Goal: Task Accomplishment & Management: Use online tool/utility

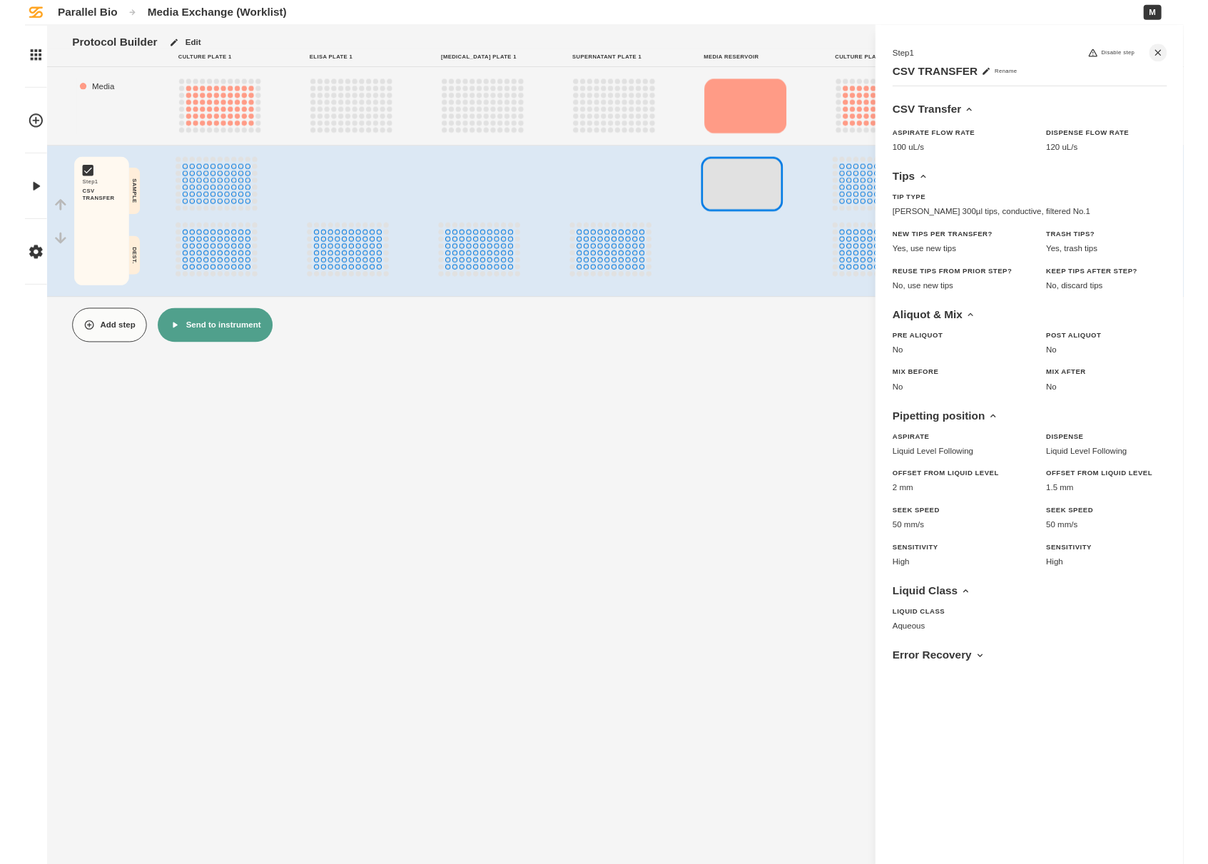
scroll to position [11, 1284]
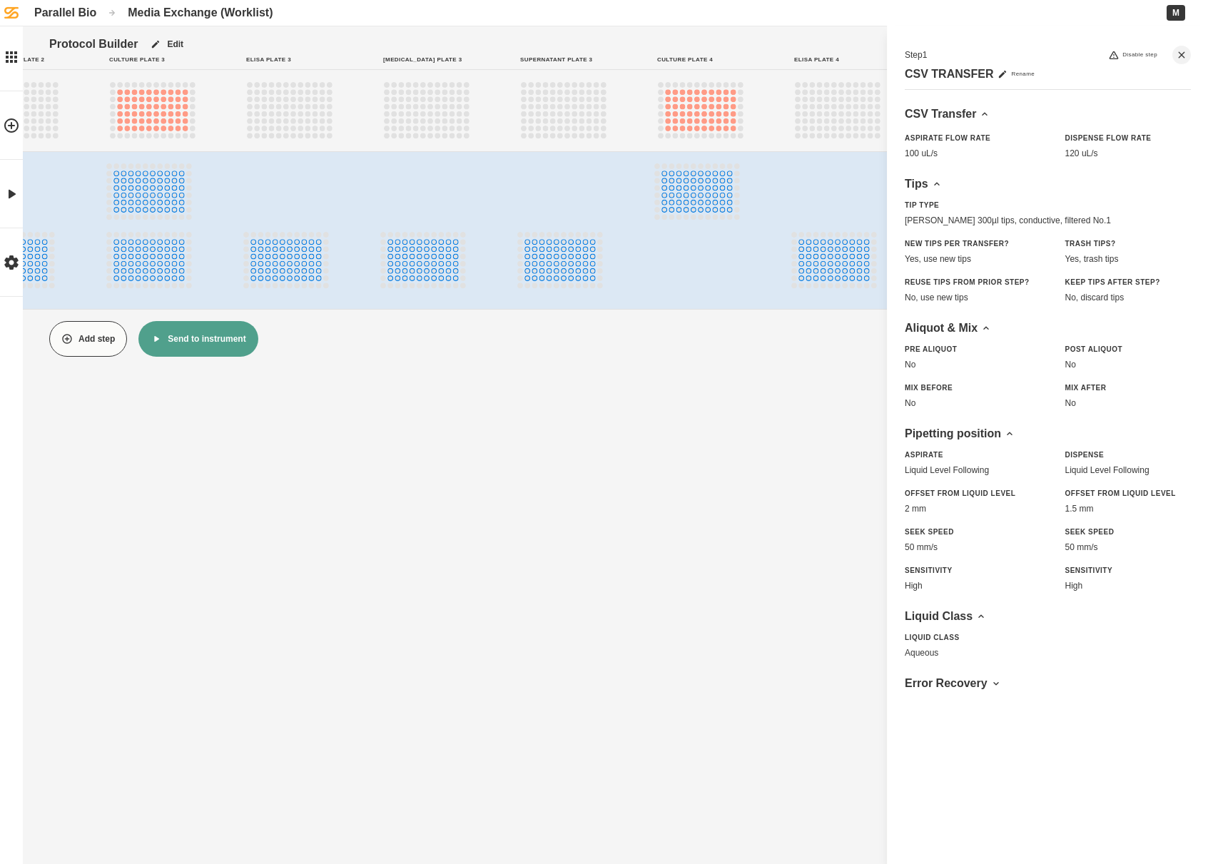
click at [355, 280] on div at bounding box center [300, 230] width 114 height 134
drag, startPoint x: 380, startPoint y: 291, endPoint x: 340, endPoint y: 285, distance: 40.5
click at [338, 285] on div at bounding box center [300, 230] width 114 height 134
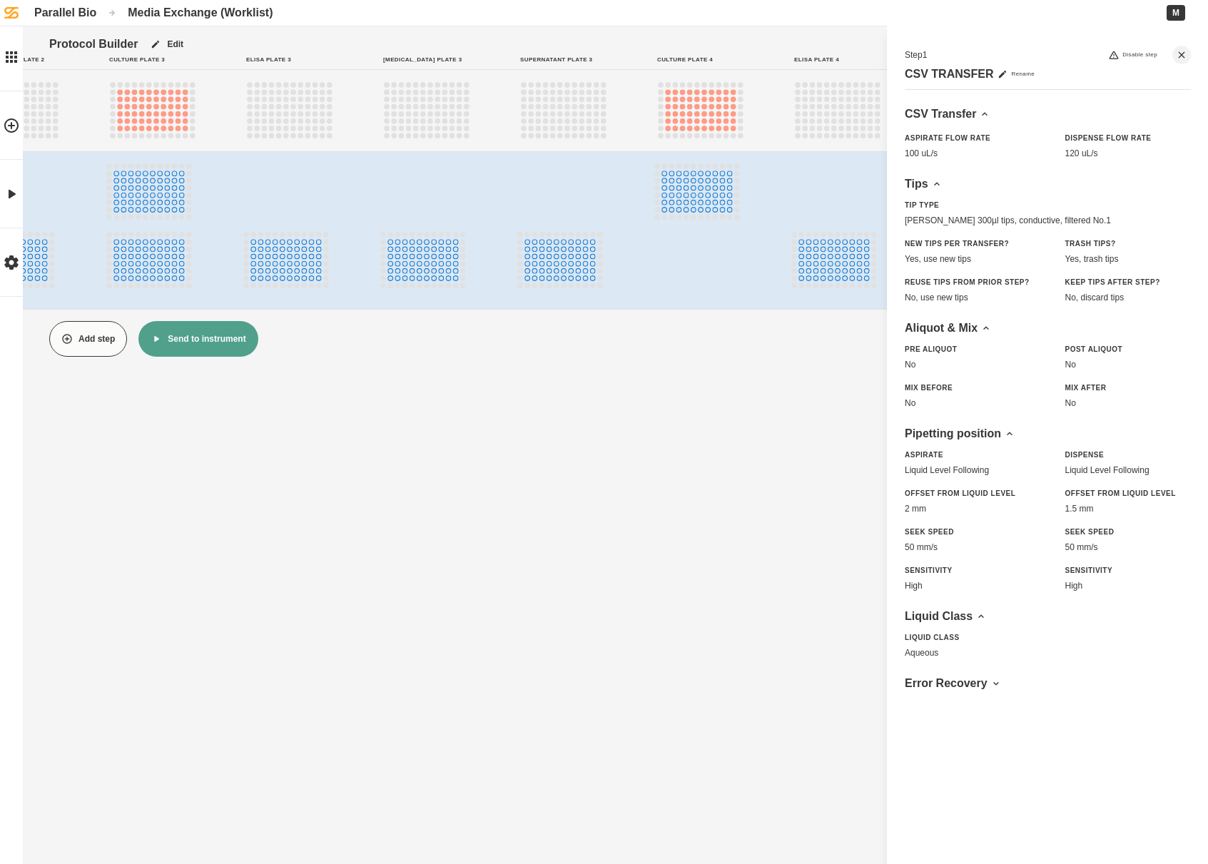
click at [626, 274] on div at bounding box center [574, 230] width 114 height 134
drag, startPoint x: 626, startPoint y: 274, endPoint x: 447, endPoint y: 274, distance: 179.1
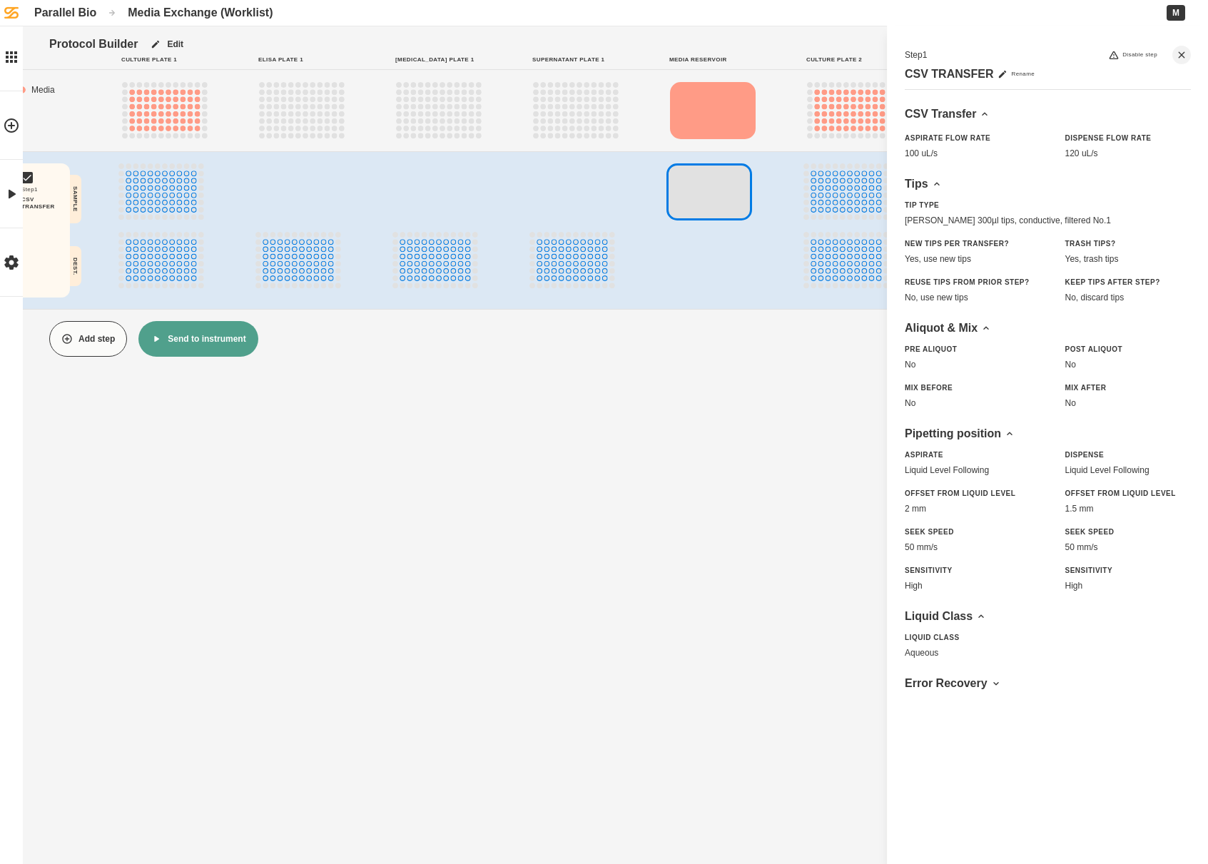
scroll to position [11, 0]
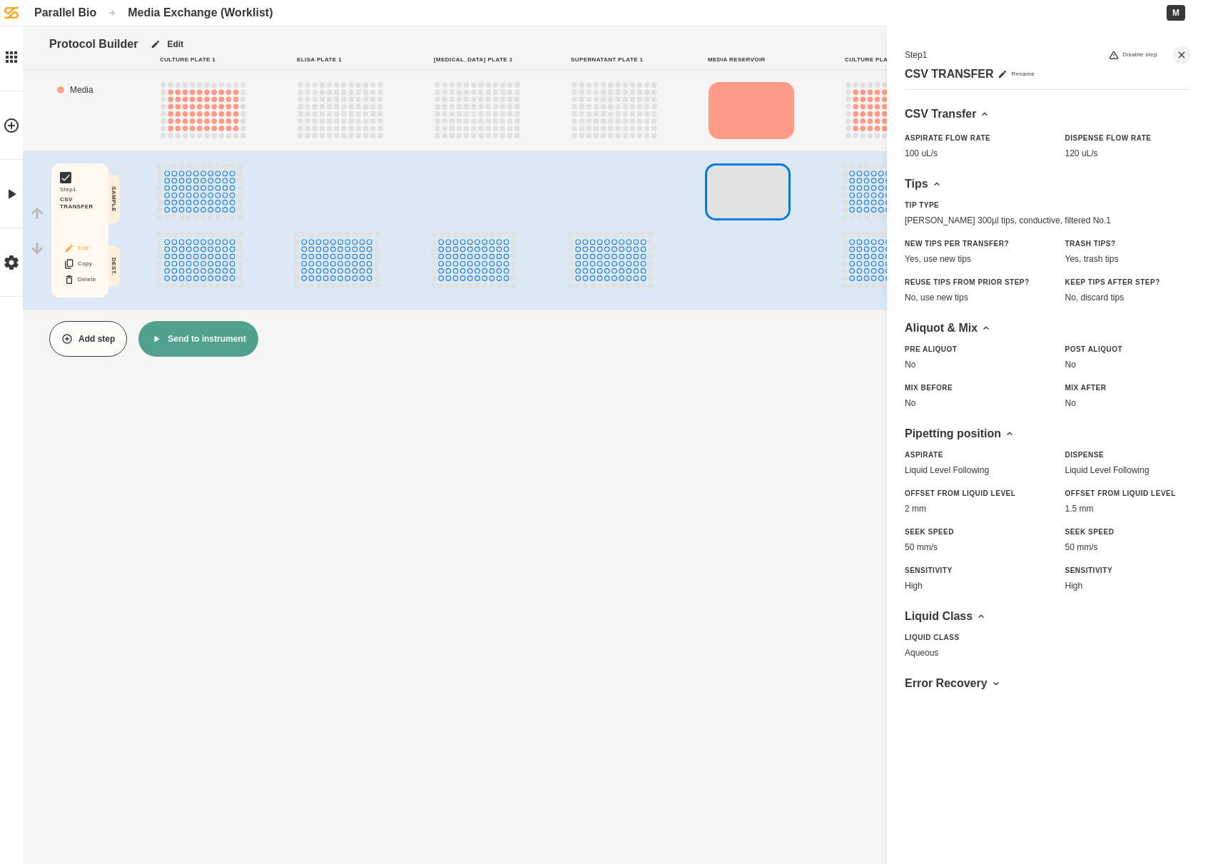
click at [88, 239] on button "Edit" at bounding box center [80, 248] width 46 height 19
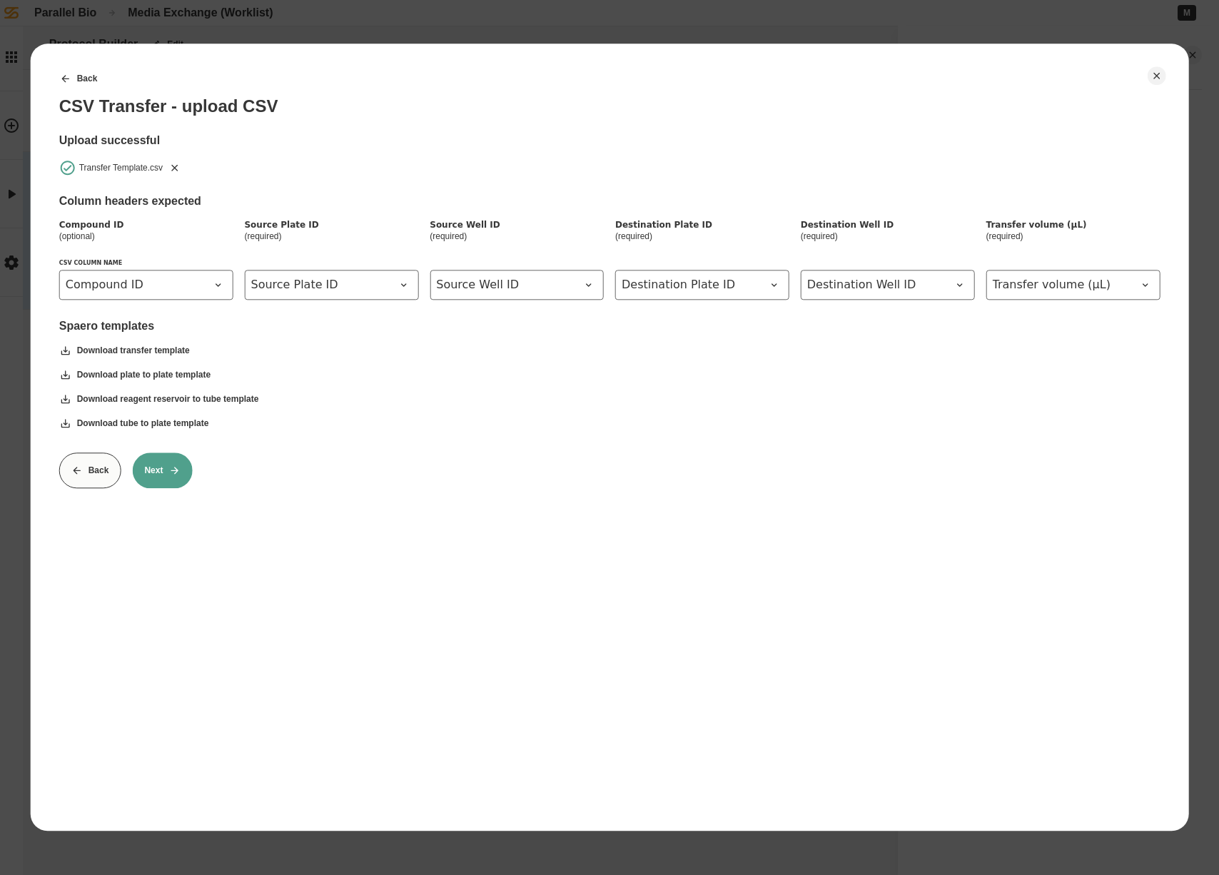
click at [166, 470] on button "Next" at bounding box center [162, 470] width 60 height 36
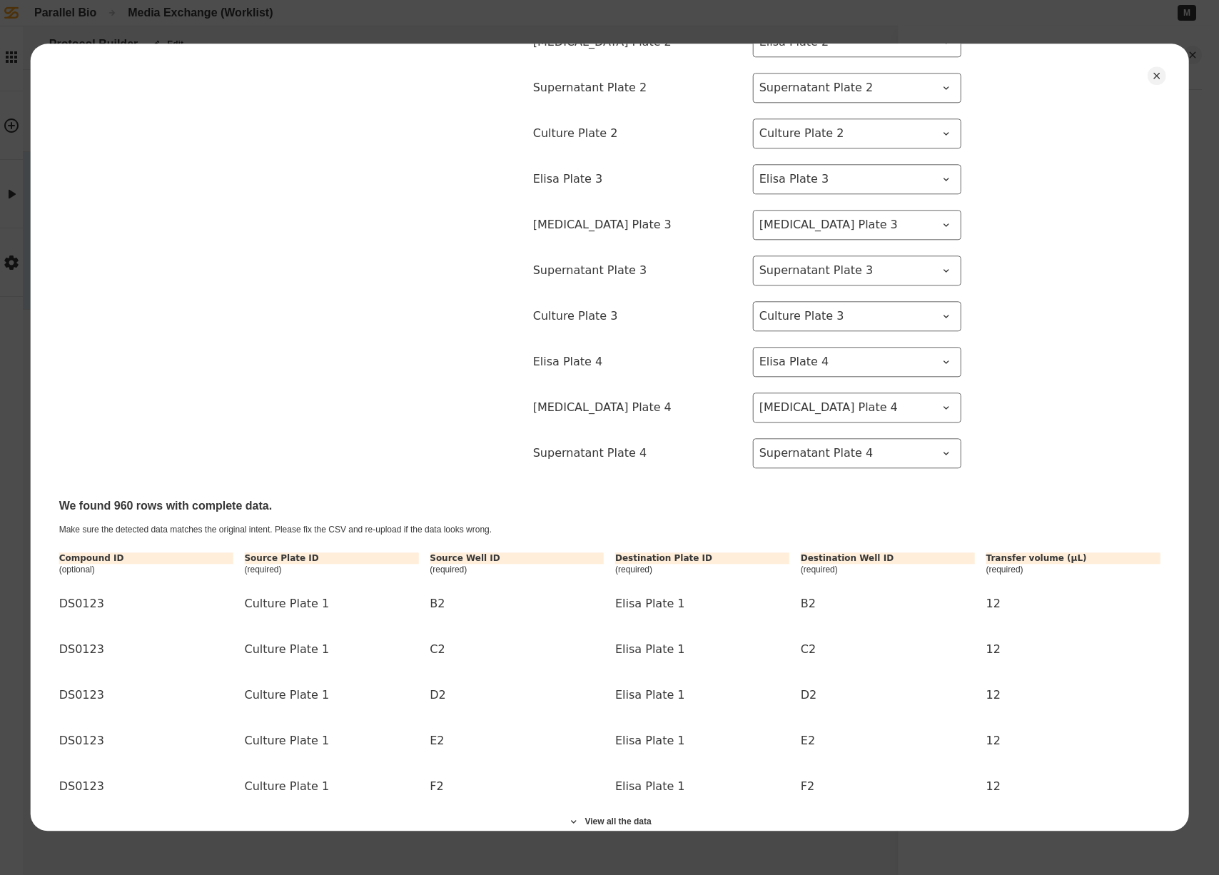
scroll to position [529, 0]
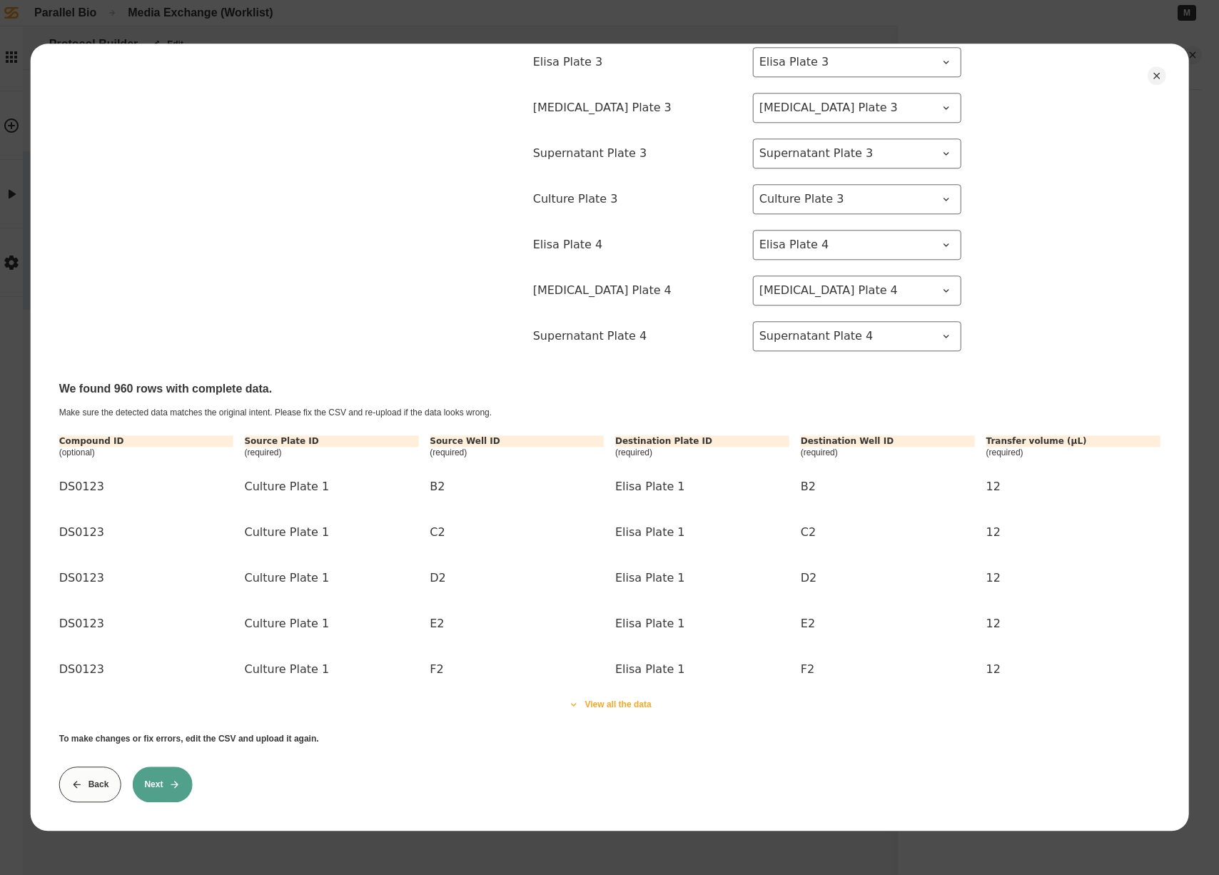
click at [629, 694] on button "View all the data" at bounding box center [609, 704] width 108 height 36
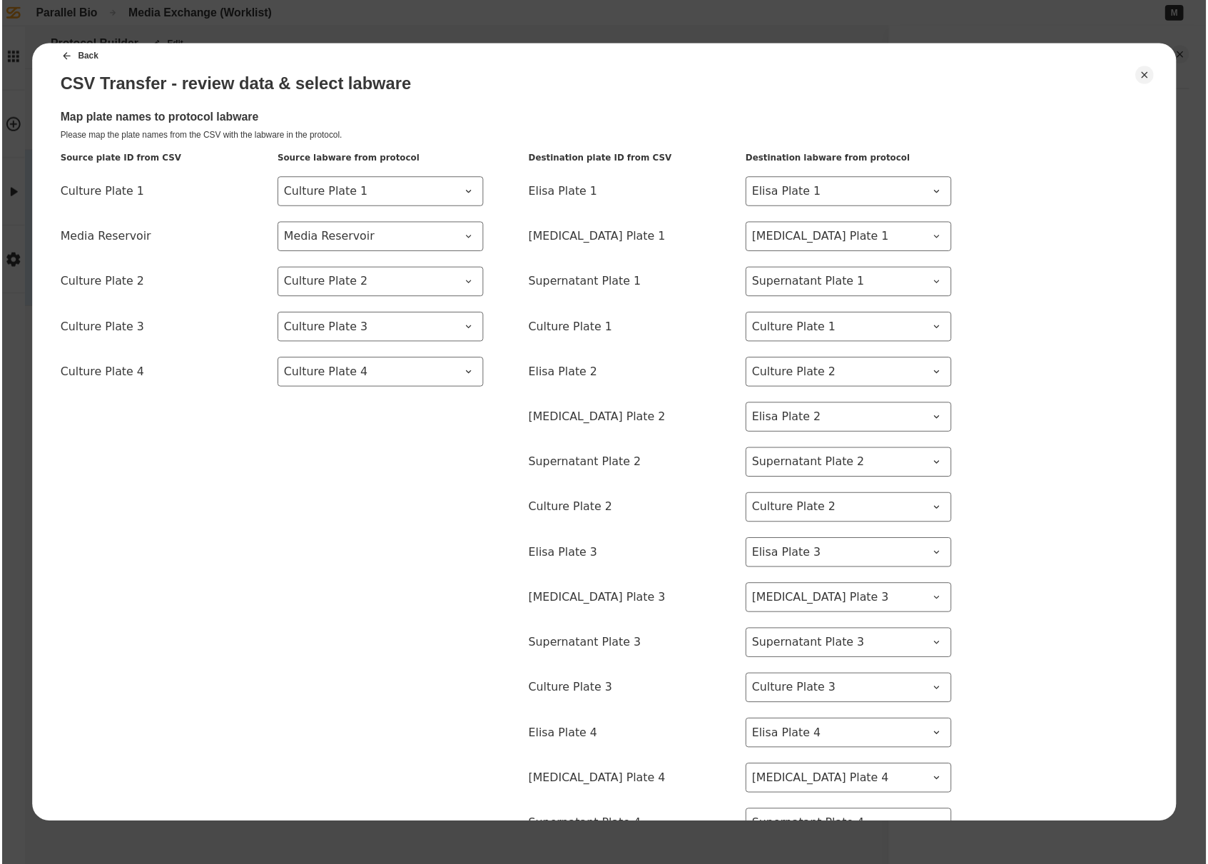
scroll to position [0, 0]
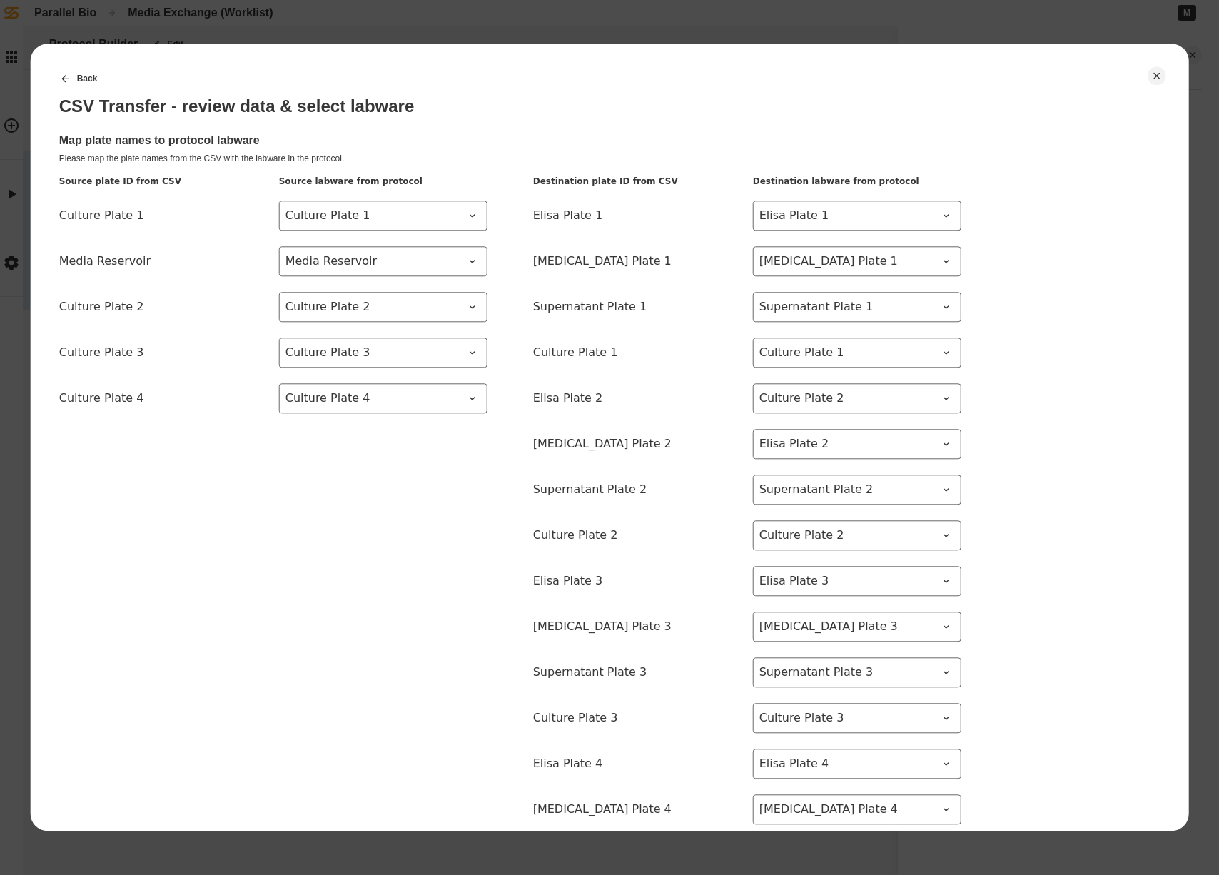
click at [1189, 58] on div at bounding box center [609, 437] width 1219 height 875
click at [1160, 76] on icon "Close" at bounding box center [1155, 75] width 11 height 11
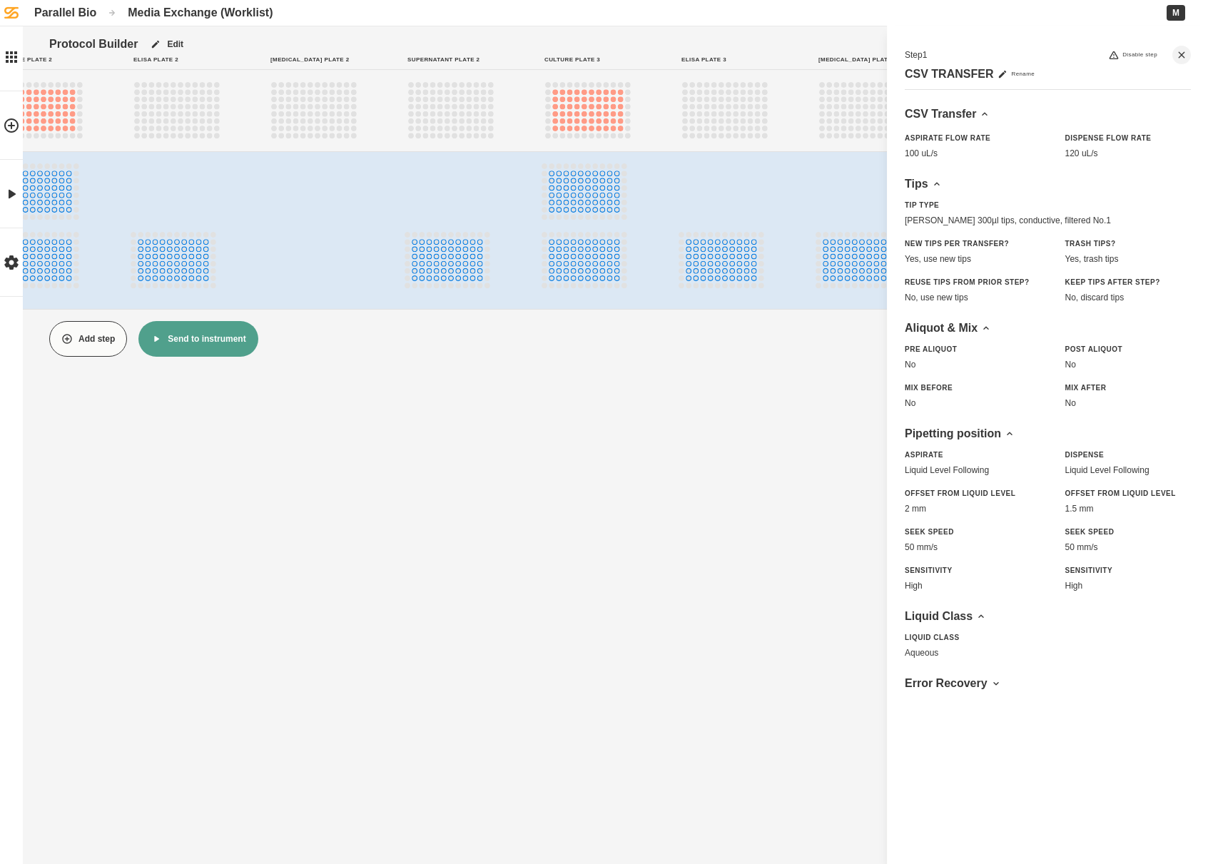
scroll to position [0, 827]
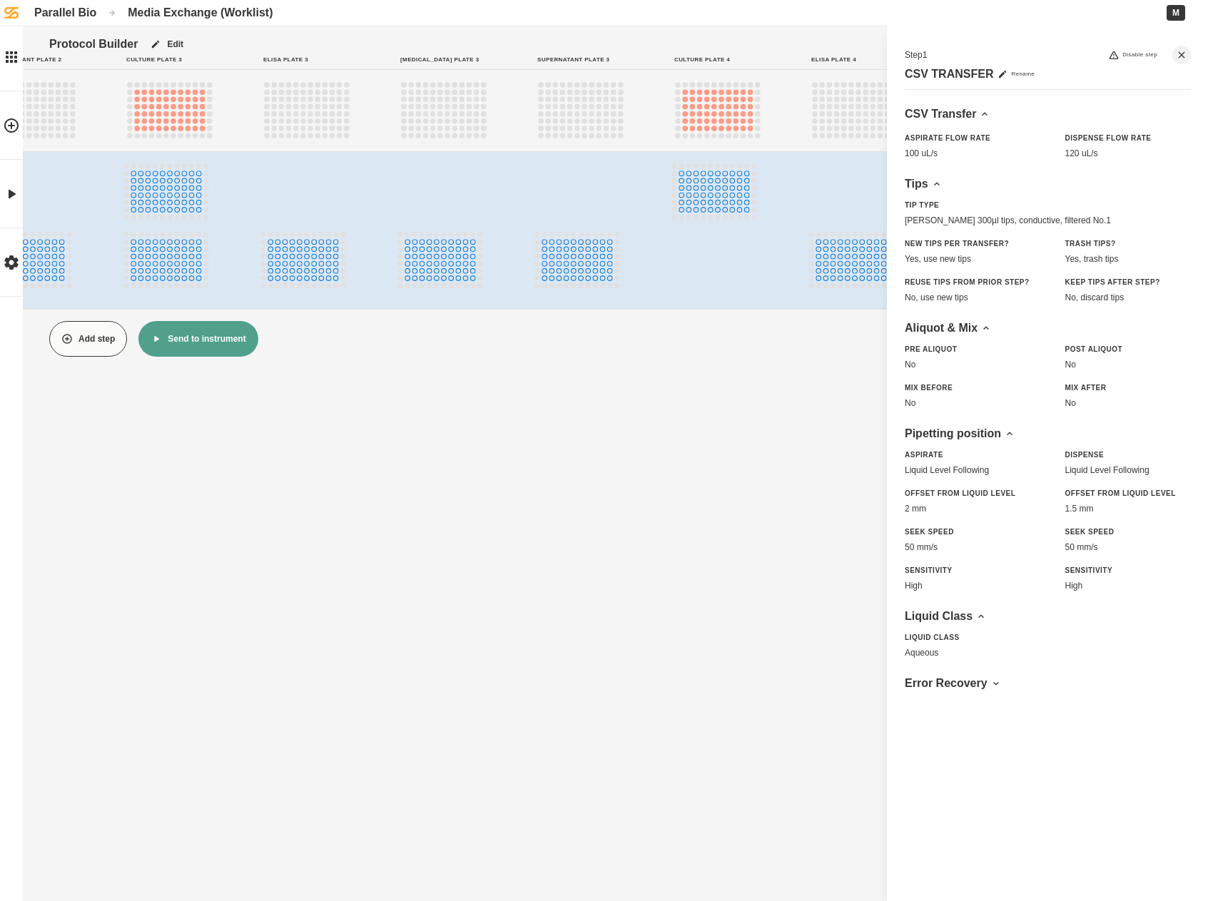
scroll to position [0, 1284]
